Goal: Find contact information: Find contact information

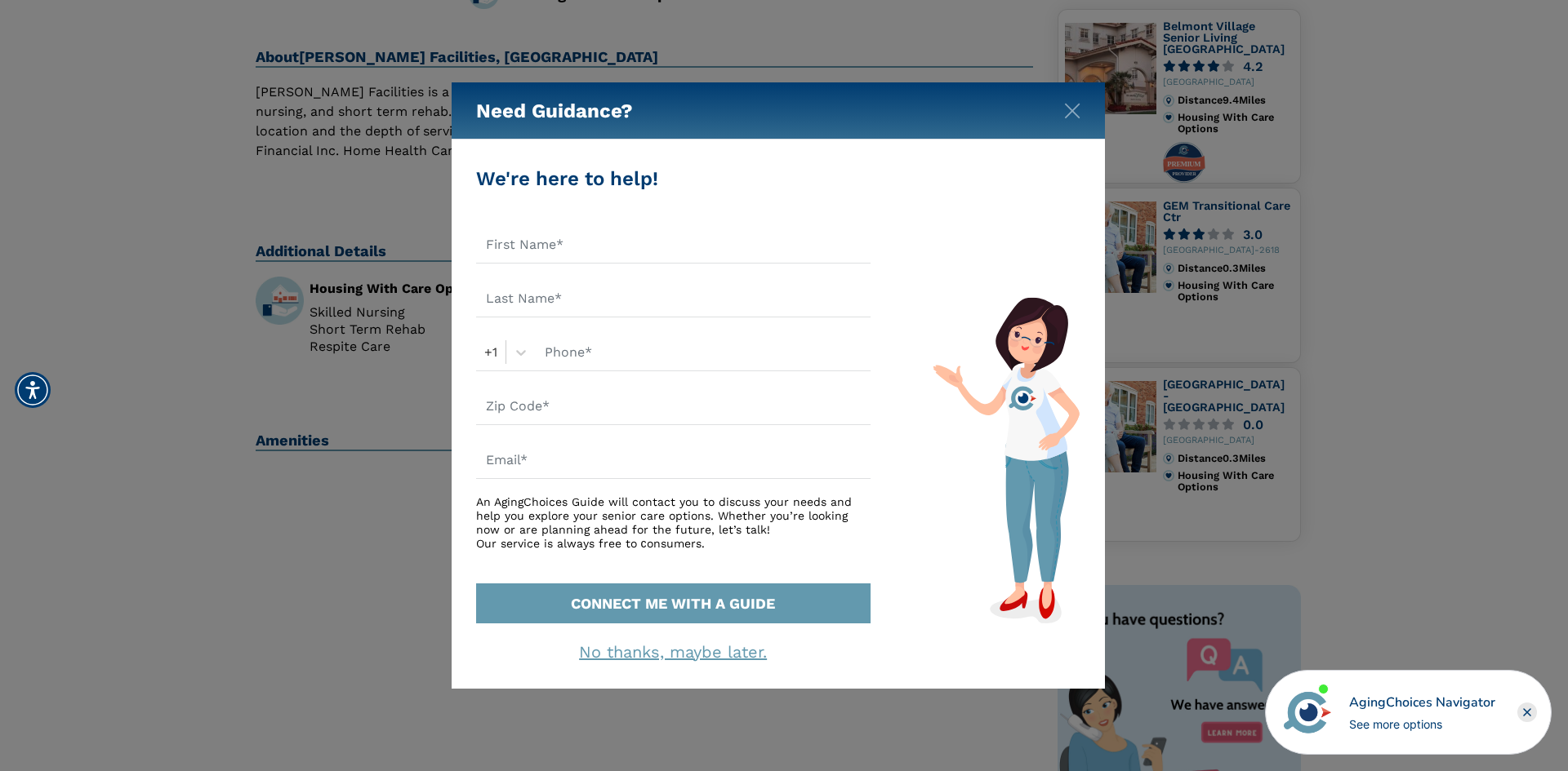
scroll to position [409, 0]
drag, startPoint x: 1070, startPoint y: 99, endPoint x: 1046, endPoint y: 84, distance: 28.3
click at [1057, 89] on div "Need Guidance?" at bounding box center [778, 111] width 653 height 57
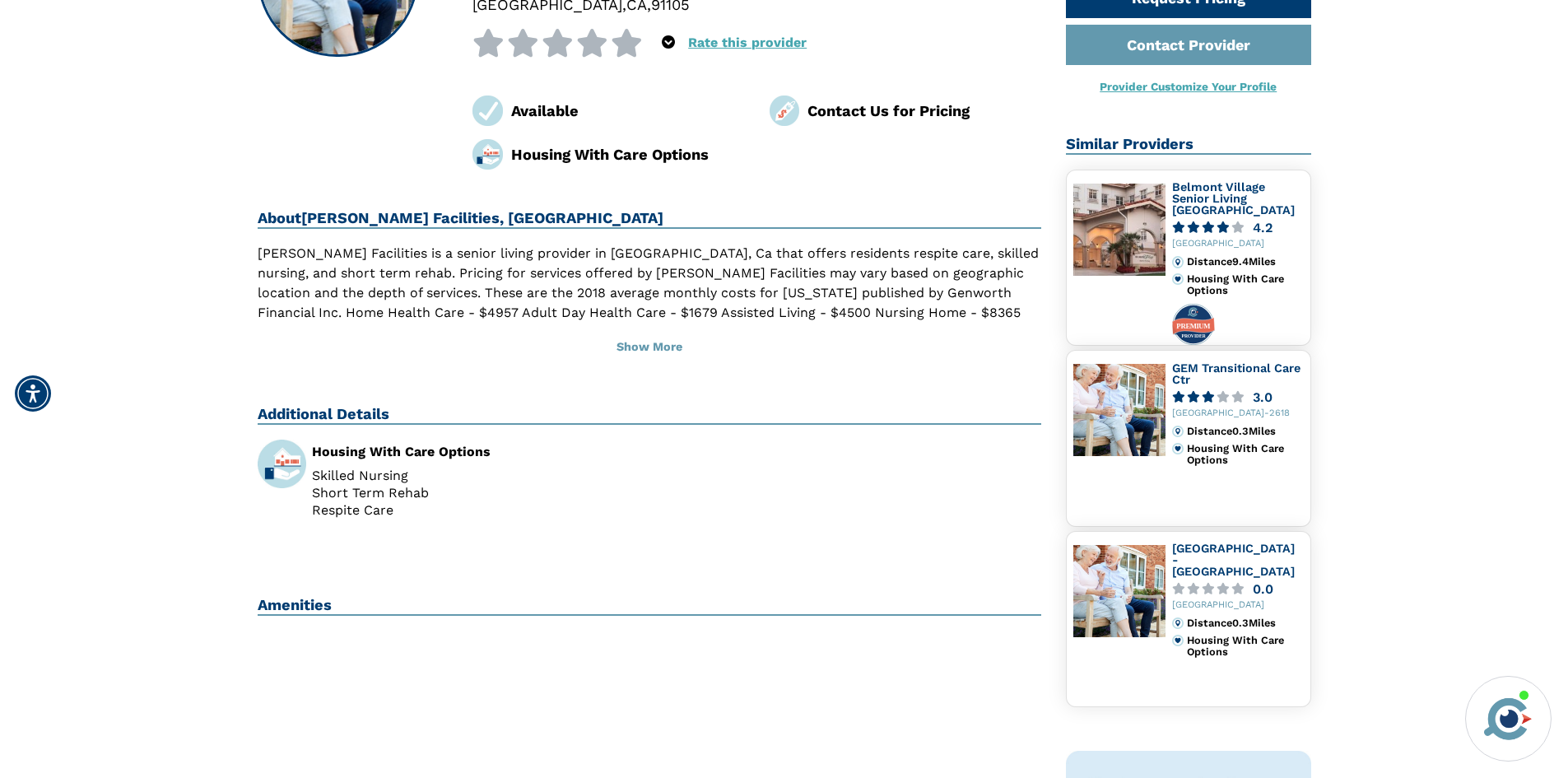
scroll to position [330, 0]
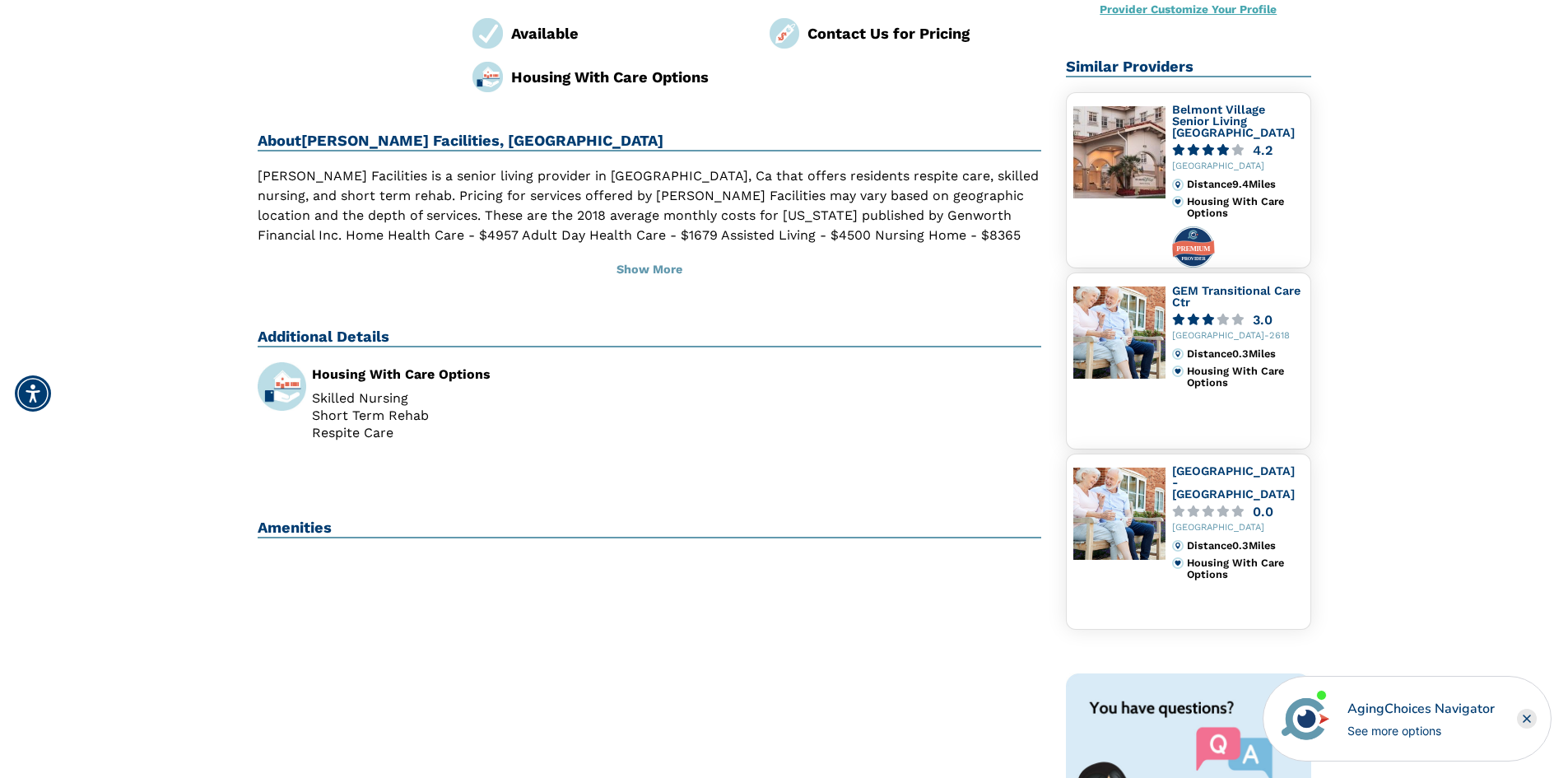
click at [787, 38] on img at bounding box center [784, 33] width 30 height 30
click at [827, 38] on div "Contact Us for Pricing" at bounding box center [925, 34] width 234 height 22
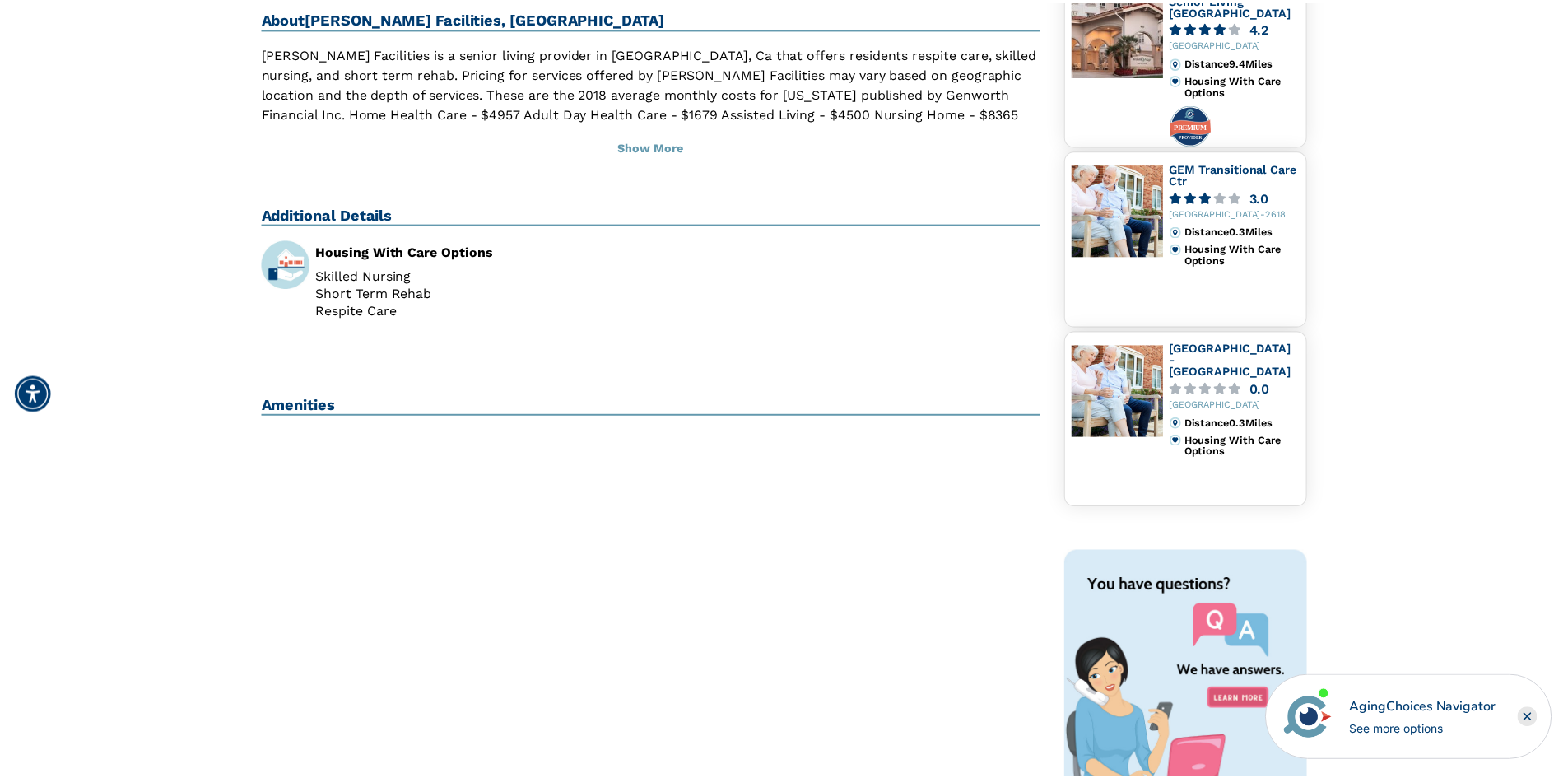
scroll to position [412, 0]
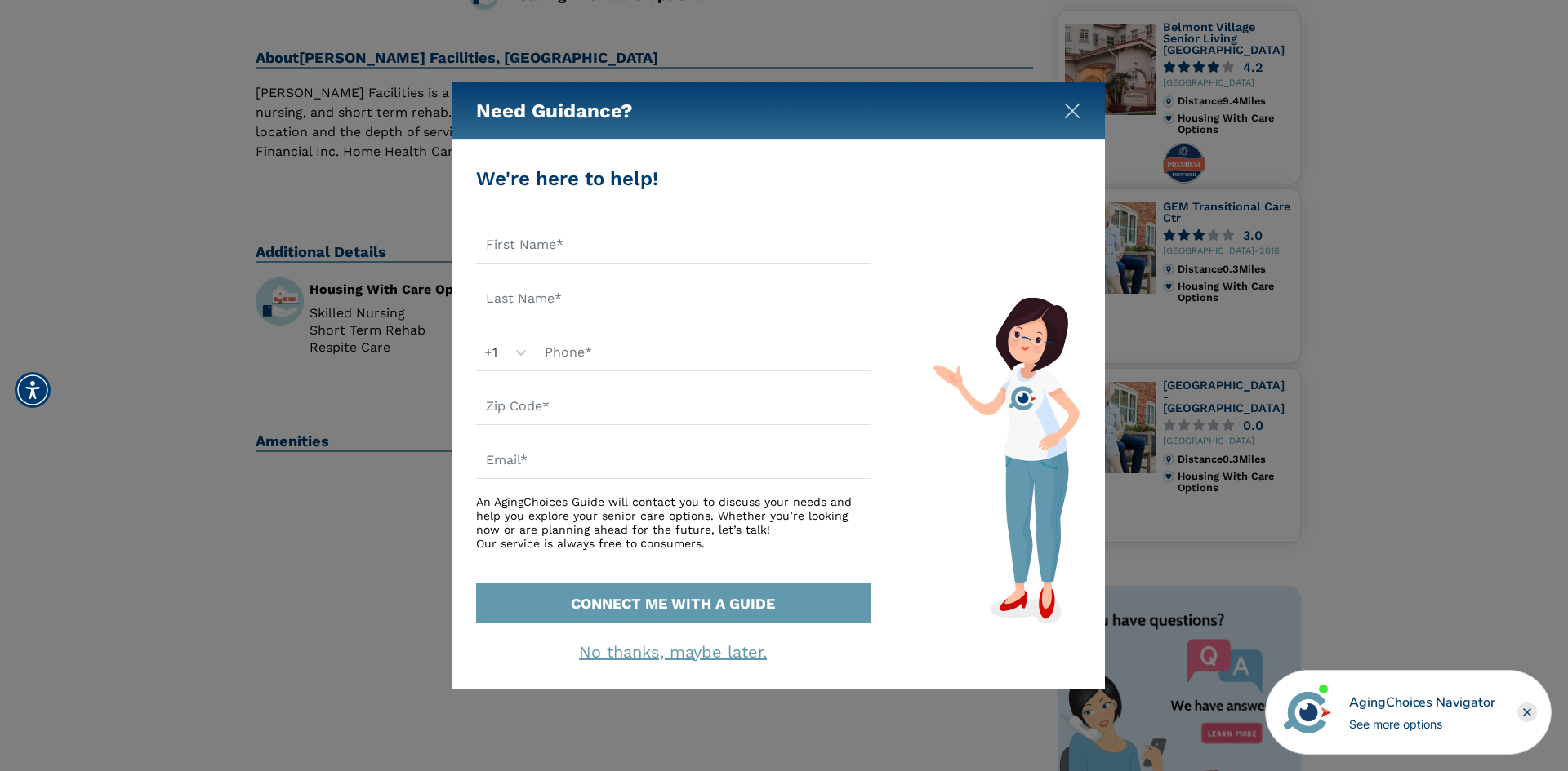
click at [1075, 102] on button "Close" at bounding box center [1071, 107] width 16 height 16
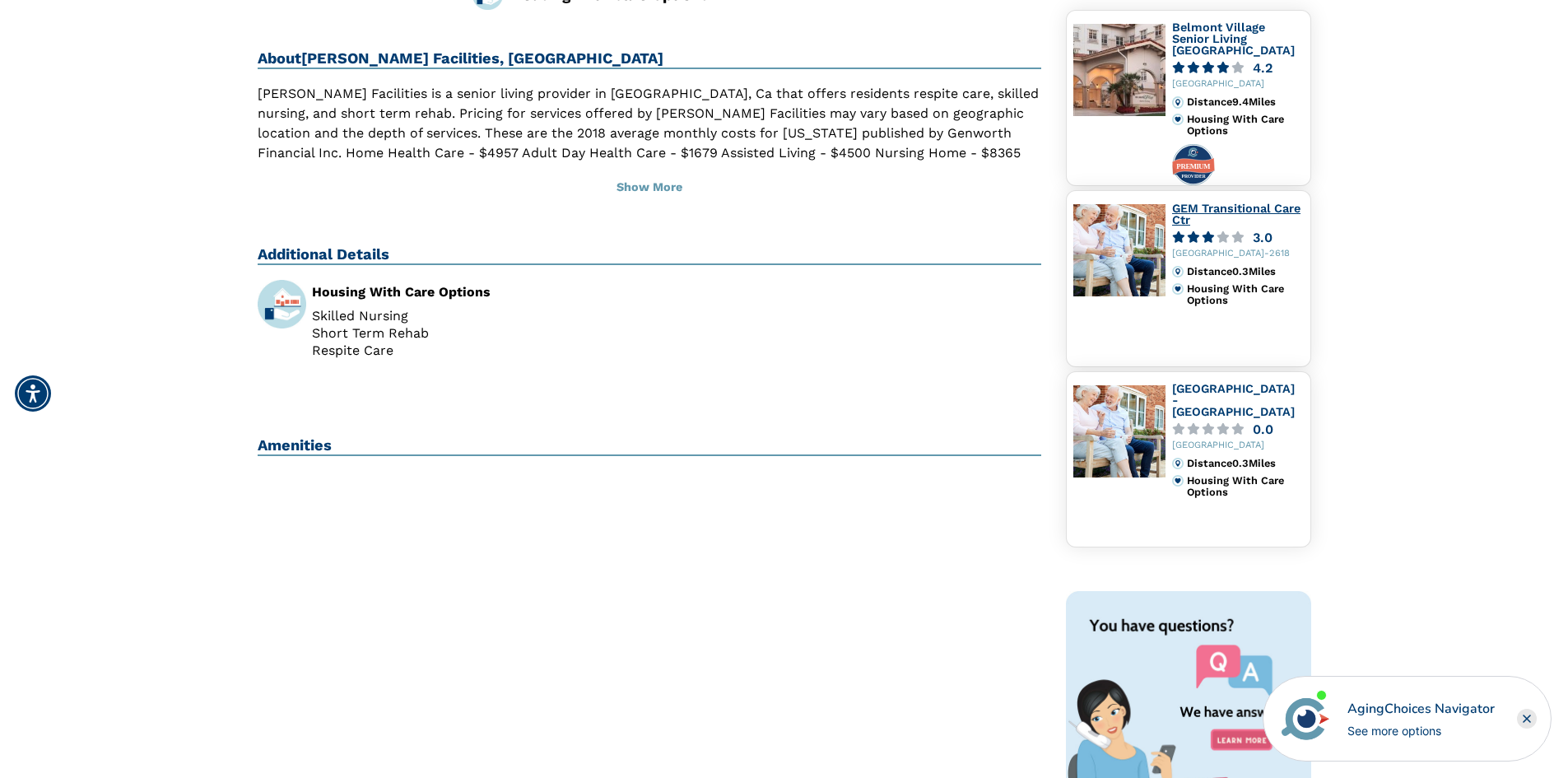
click at [1217, 214] on link "GEM Transitional Care Ctr" at bounding box center [1236, 213] width 128 height 25
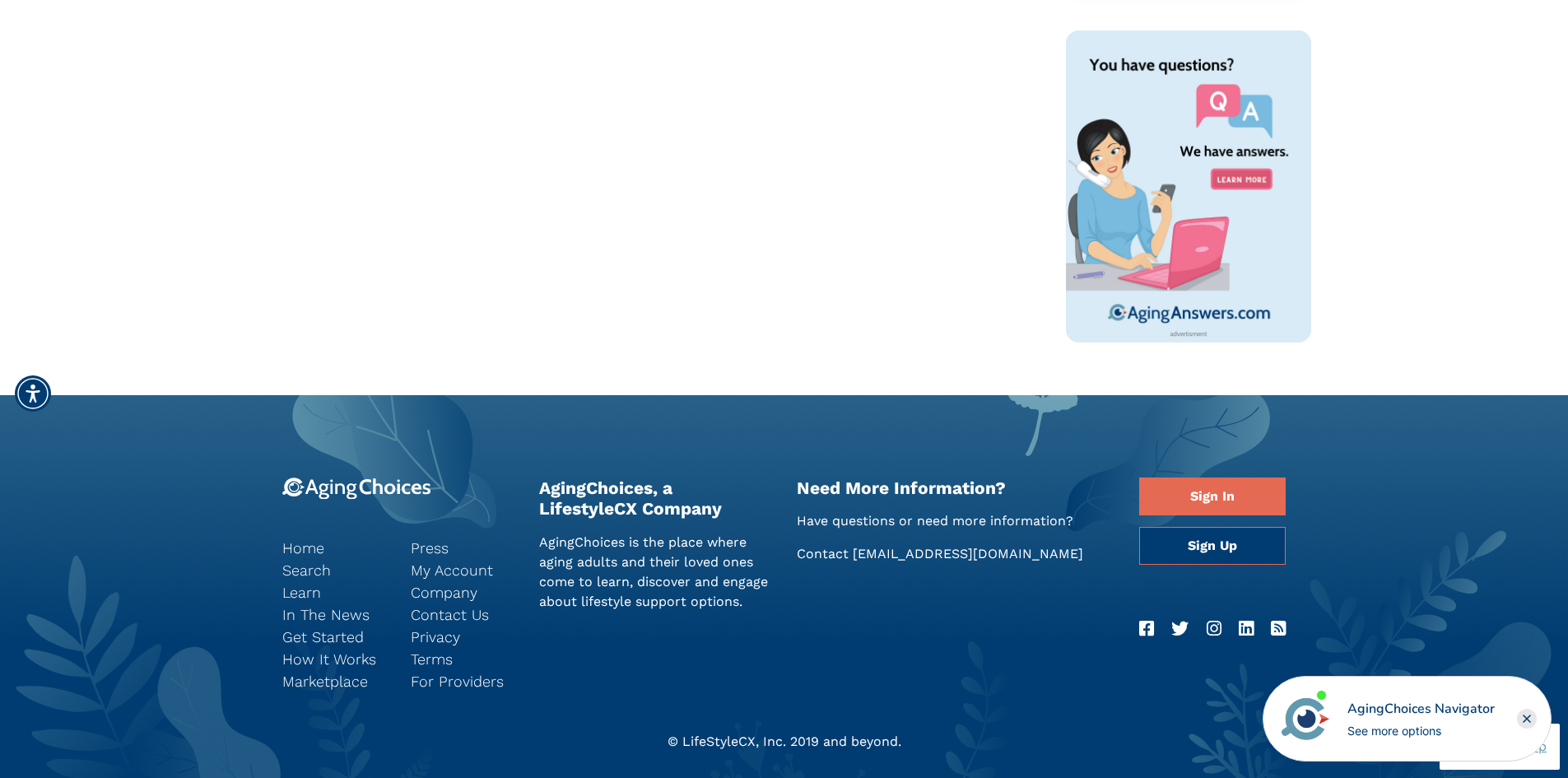
scroll to position [989, 0]
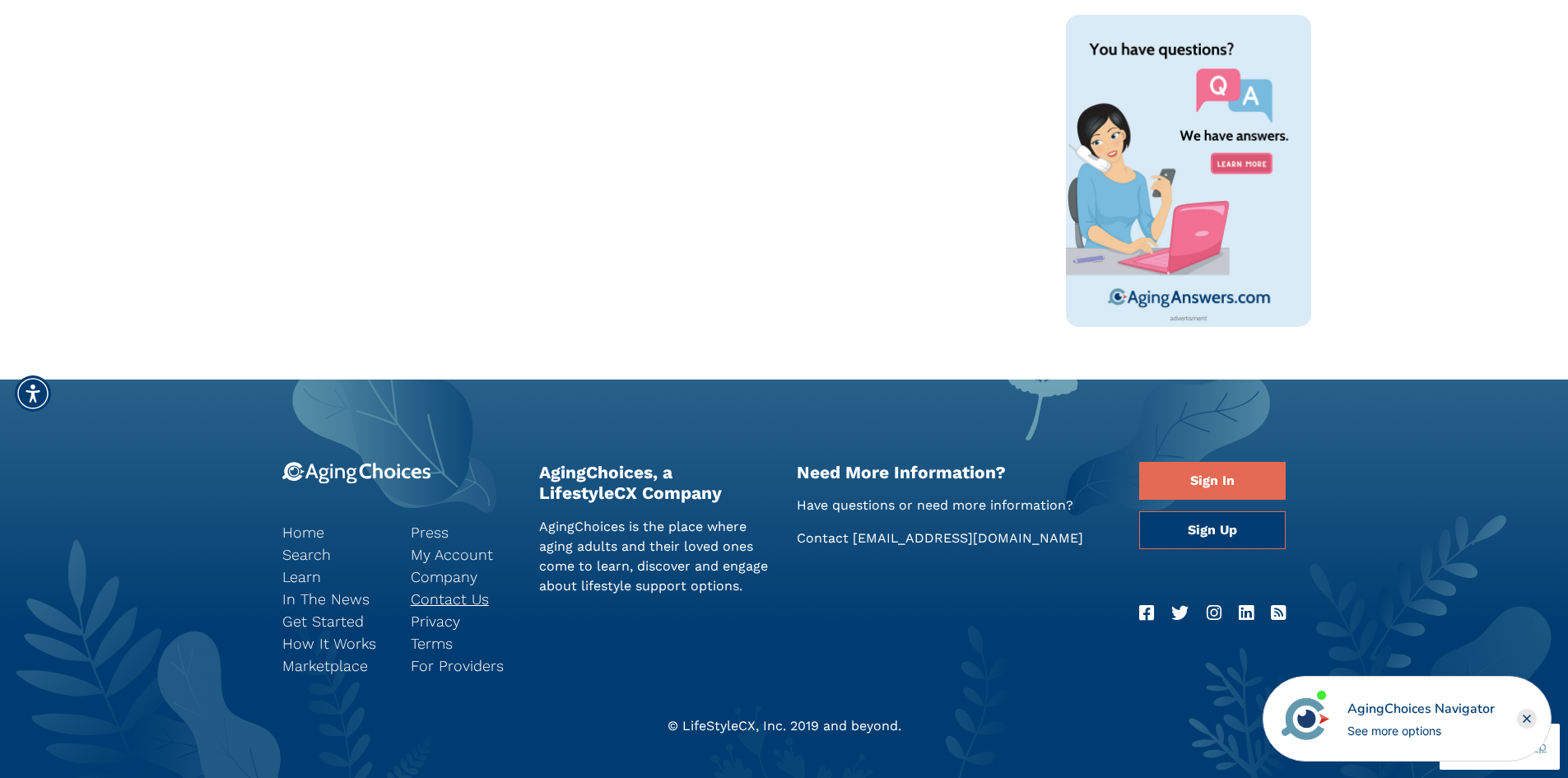
click at [454, 602] on link "Contact Us" at bounding box center [463, 599] width 104 height 22
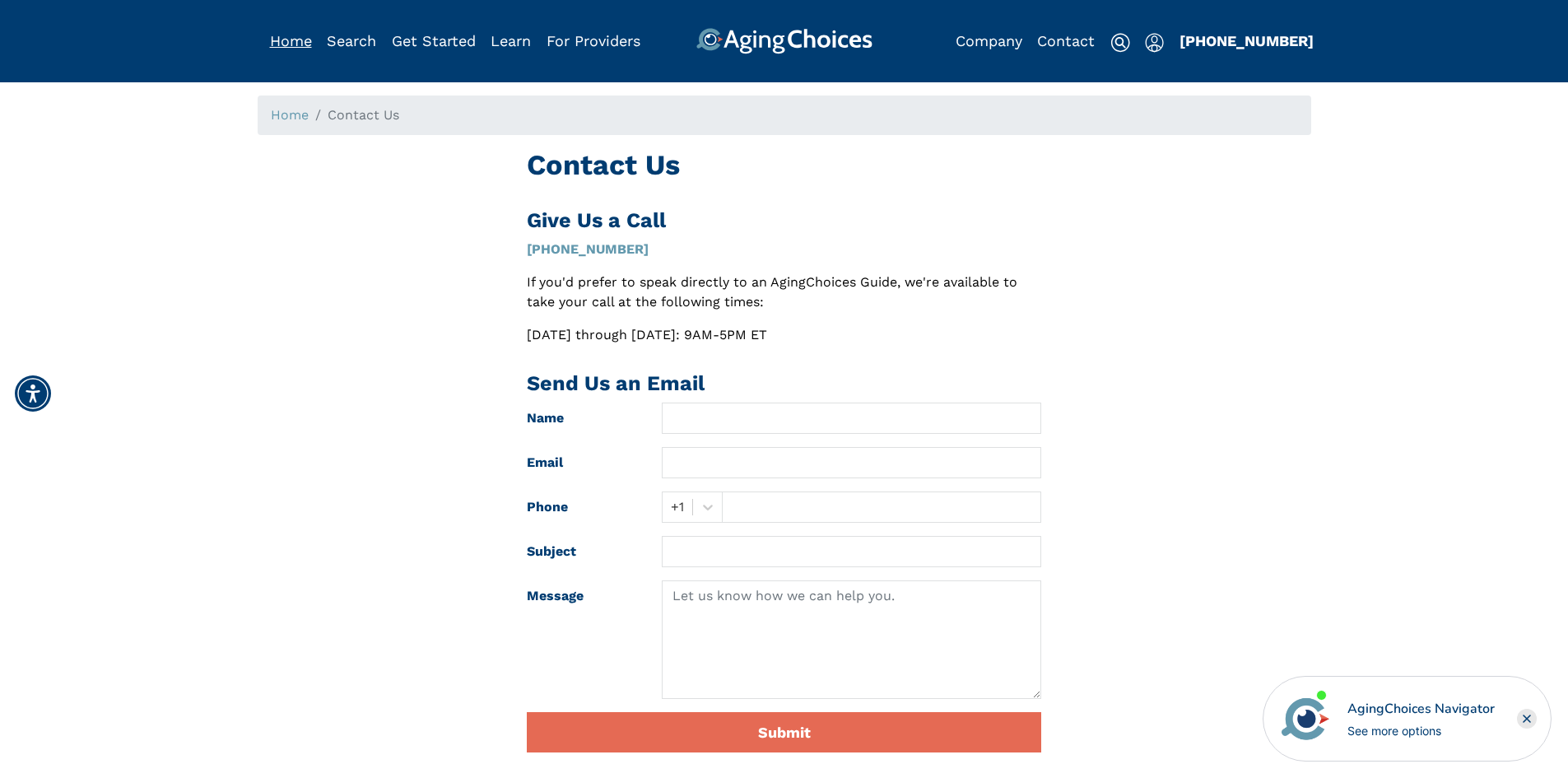
click at [290, 47] on link "Home" at bounding box center [291, 40] width 42 height 17
